Goal: Information Seeking & Learning: Learn about a topic

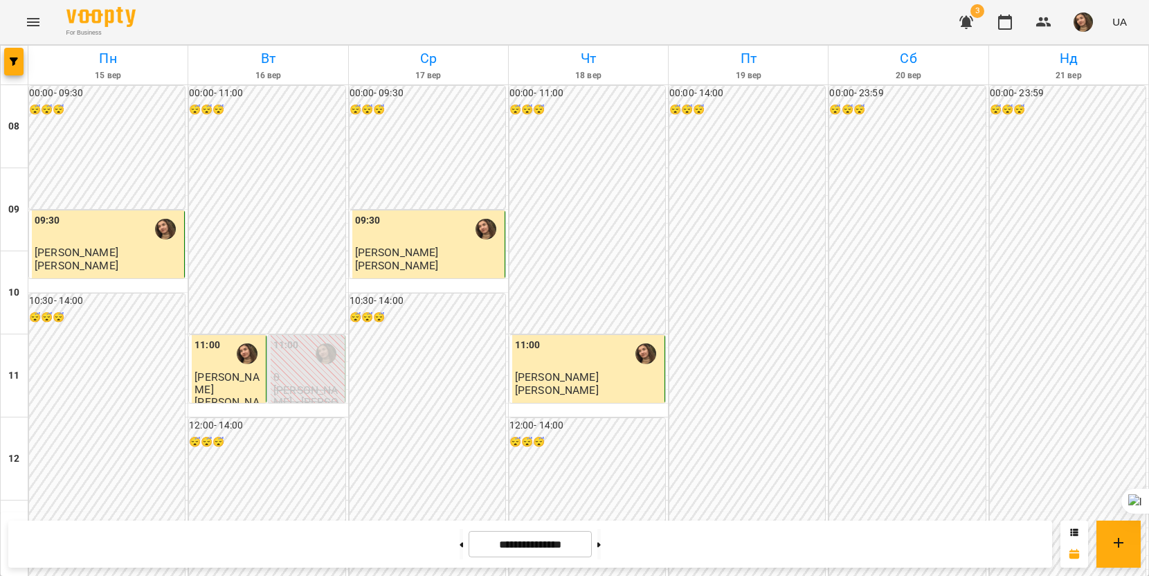
scroll to position [346, 0]
click at [1077, 10] on button "button" at bounding box center [1083, 22] width 36 height 36
click at [1074, 68] on link "Відеоуроки" at bounding box center [1064, 77] width 73 height 25
click at [1106, 51] on span "[PERSON_NAME]" at bounding box center [1077, 52] width 88 height 17
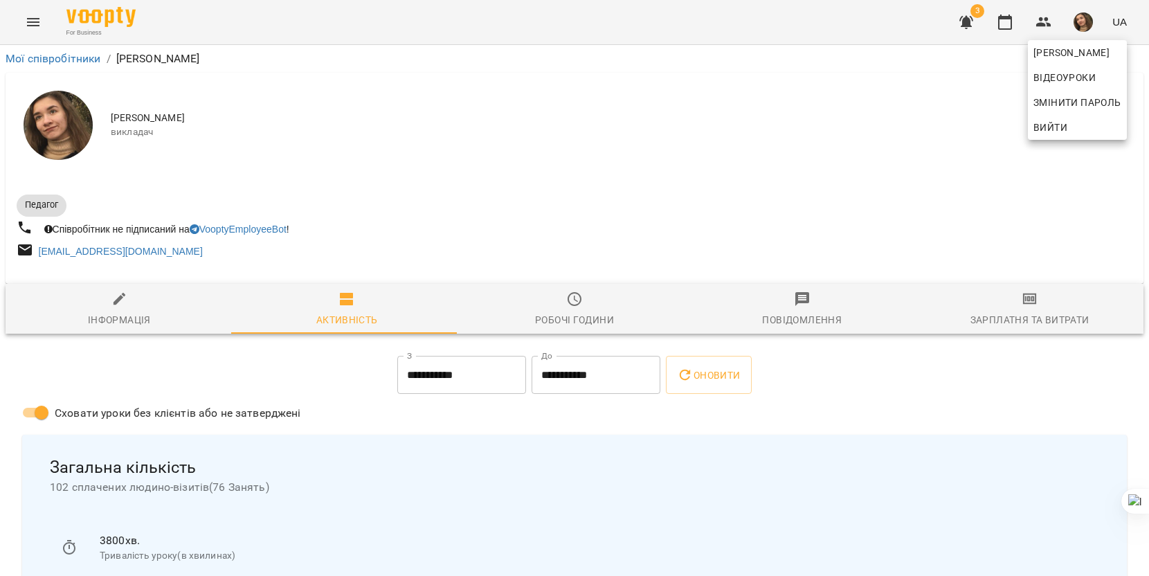
click at [129, 310] on div at bounding box center [574, 288] width 1149 height 576
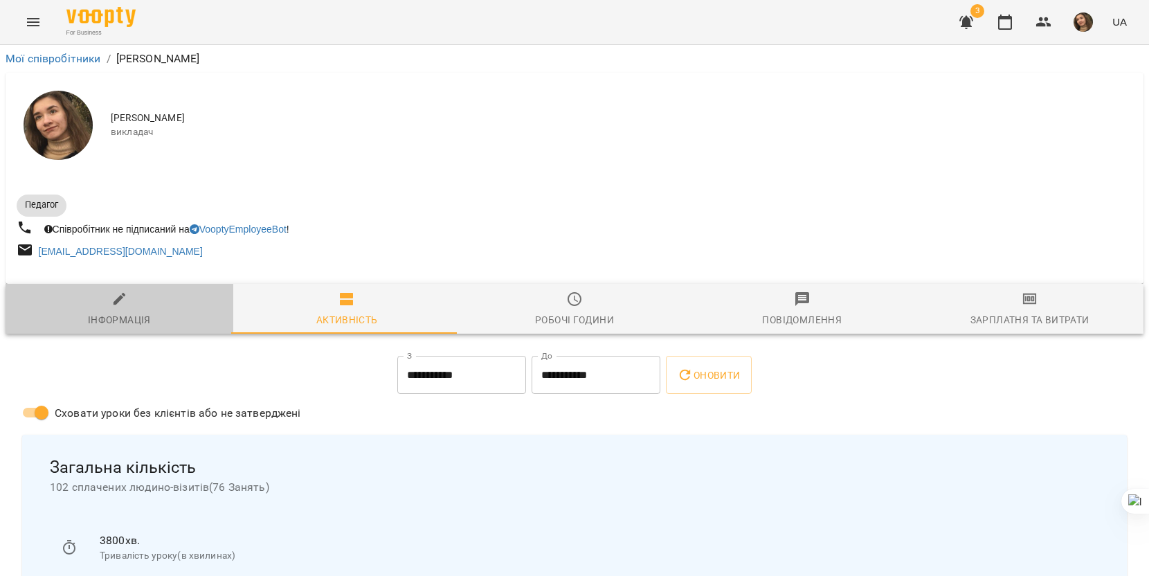
click at [129, 310] on span "Інформація" at bounding box center [119, 309] width 211 height 37
select select "**"
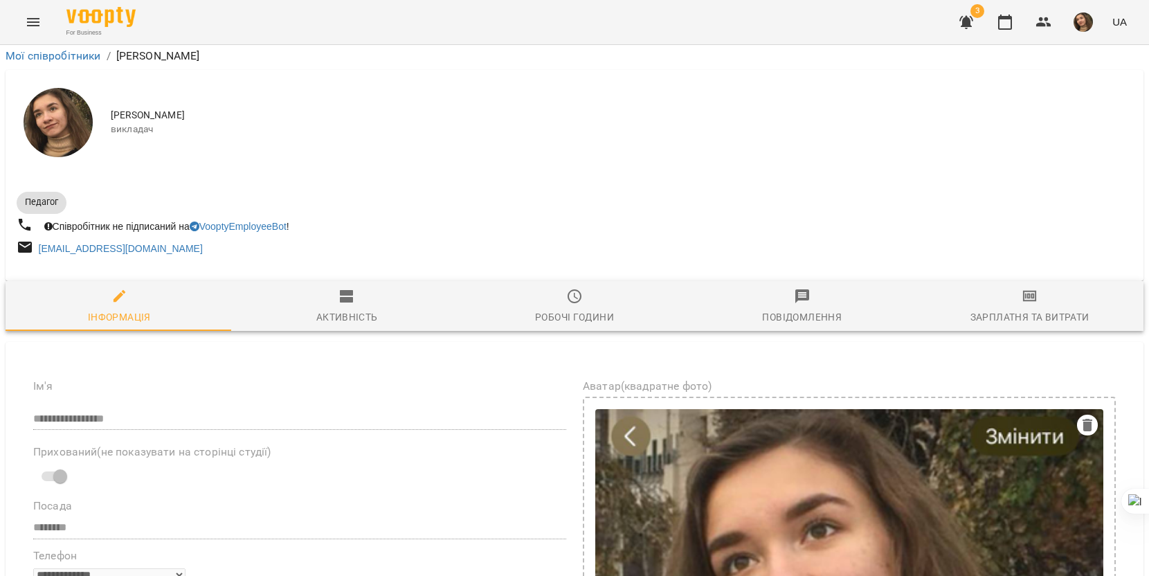
scroll to position [623, 0]
drag, startPoint x: 122, startPoint y: 271, endPoint x: 286, endPoint y: 291, distance: 165.1
click at [256, 313] on icon at bounding box center [255, 311] width 8 height 8
